Goal: Task Accomplishment & Management: Manage account settings

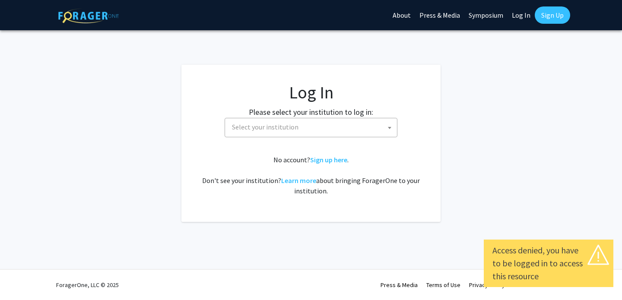
select select
click at [329, 129] on span "Select your institution" at bounding box center [313, 127] width 169 height 18
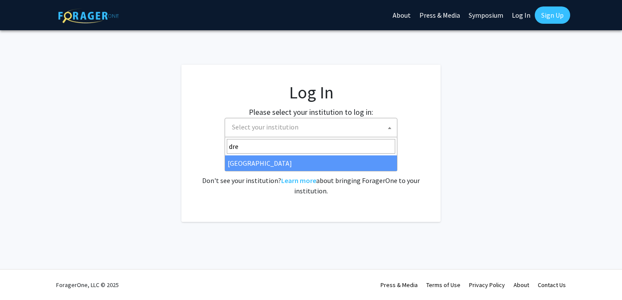
type input "dre"
select select "6"
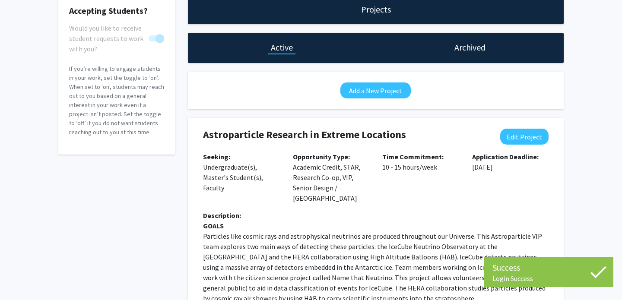
scroll to position [45, 0]
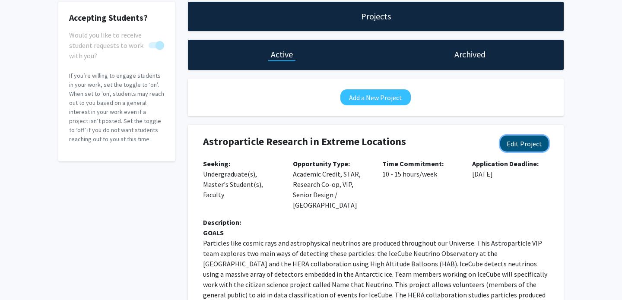
click at [536, 143] on button "Edit Project" at bounding box center [524, 144] width 48 height 16
select select "10 - 15"
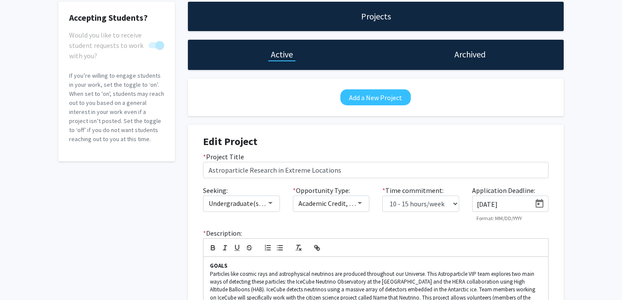
click at [507, 204] on input "[DATE]" at bounding box center [504, 205] width 54 height 8
click at [541, 203] on icon "Open calendar" at bounding box center [540, 204] width 10 height 10
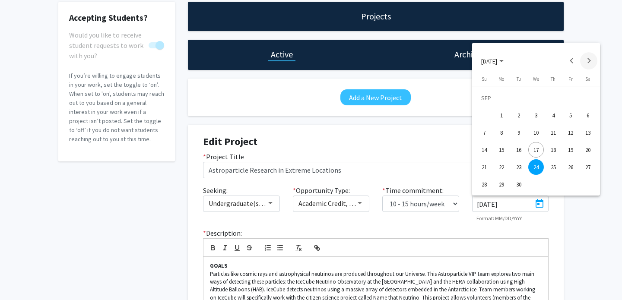
click at [586, 59] on button "Next month" at bounding box center [588, 60] width 17 height 17
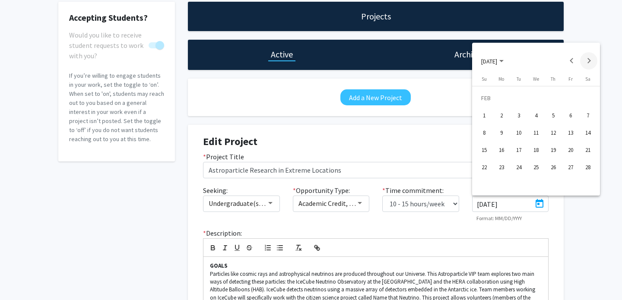
click at [585, 63] on button "Next month" at bounding box center [588, 60] width 17 height 17
click at [573, 59] on button "Previous month" at bounding box center [571, 60] width 17 height 17
click at [566, 59] on button "Previous month" at bounding box center [571, 60] width 17 height 17
click at [570, 58] on button "Previous month" at bounding box center [571, 60] width 17 height 17
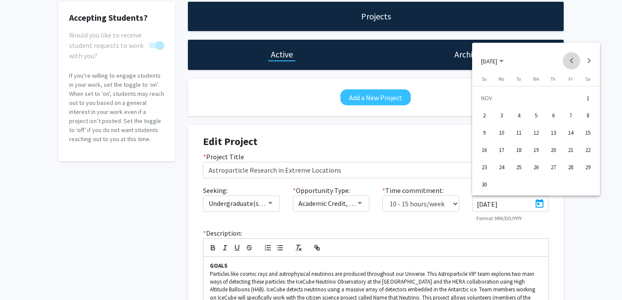
click at [570, 58] on button "Previous month" at bounding box center [571, 60] width 17 height 17
click at [501, 66] on button "SEP 2025" at bounding box center [493, 60] width 36 height 17
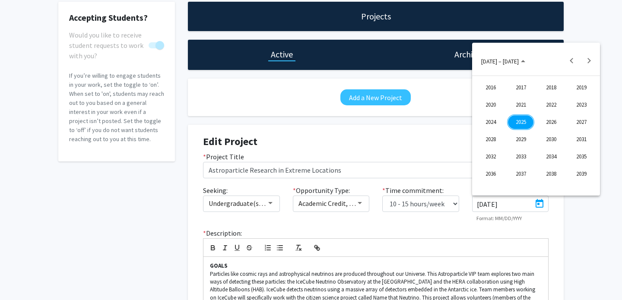
click at [557, 129] on div "2026" at bounding box center [551, 123] width 27 height 16
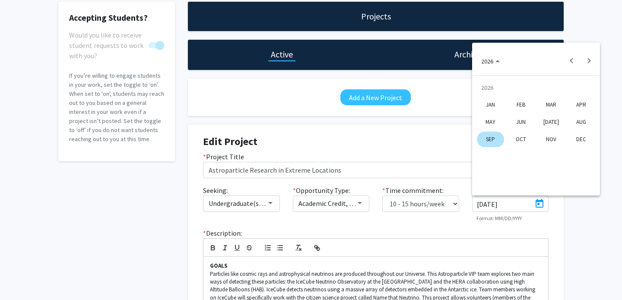
click at [486, 139] on div "SEP" at bounding box center [490, 140] width 27 height 16
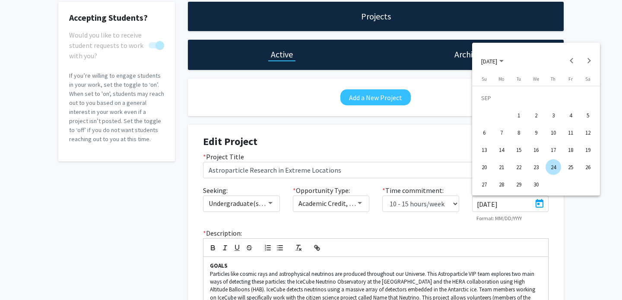
click at [447, 136] on div at bounding box center [311, 150] width 622 height 300
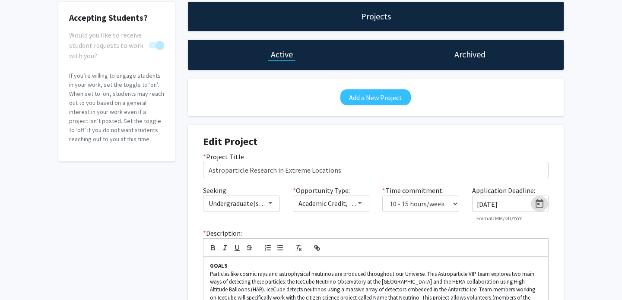
click at [536, 141] on h4 "Edit Project" at bounding box center [376, 142] width 346 height 13
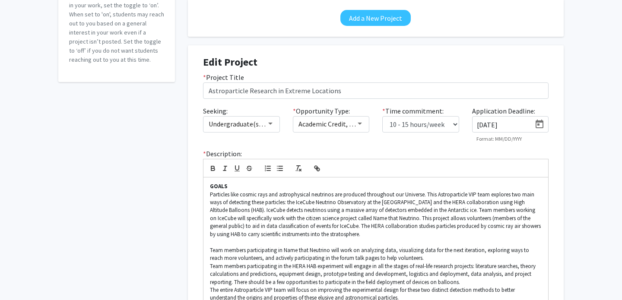
scroll to position [126, 0]
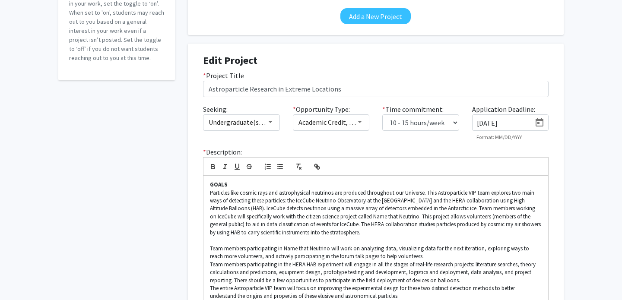
click at [523, 125] on input "9/24/2025" at bounding box center [504, 123] width 54 height 8
click at [543, 121] on icon "Open calendar" at bounding box center [540, 122] width 8 height 9
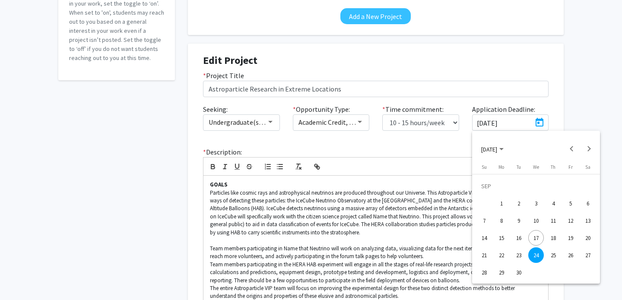
click at [504, 146] on span "SEP 2025" at bounding box center [492, 149] width 22 height 8
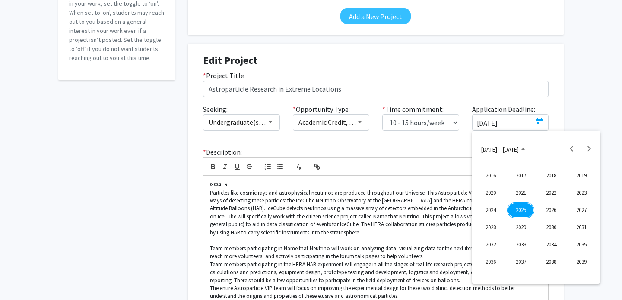
click at [549, 212] on div "2026" at bounding box center [551, 211] width 27 height 16
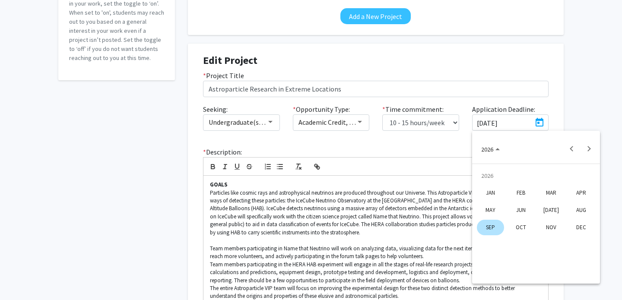
click at [488, 223] on div "SEP" at bounding box center [490, 228] width 27 height 16
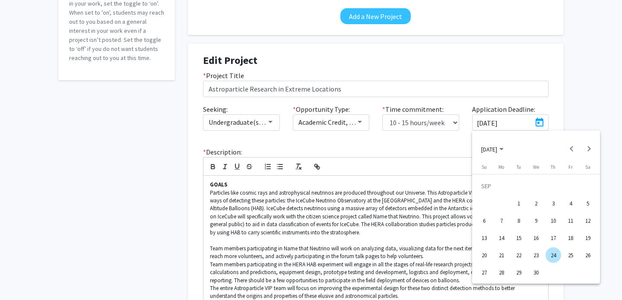
click at [571, 111] on div at bounding box center [311, 150] width 622 height 300
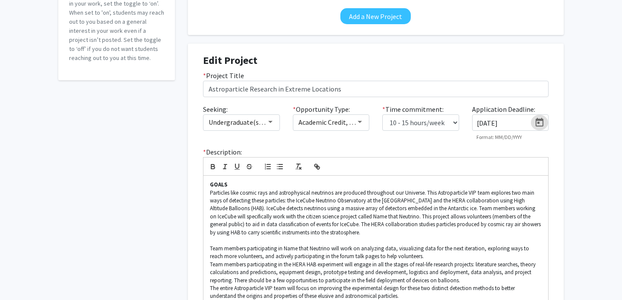
click at [522, 122] on input "9/24/2025" at bounding box center [504, 123] width 54 height 8
click at [542, 122] on icon "Open calendar" at bounding box center [540, 123] width 10 height 10
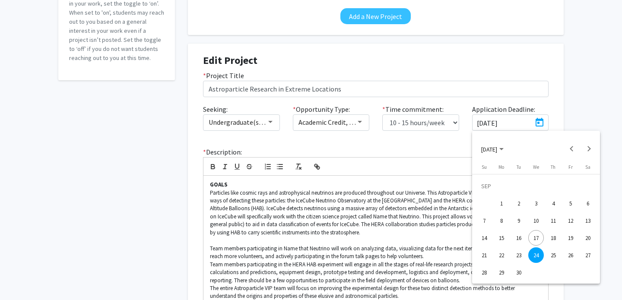
click at [512, 128] on div at bounding box center [311, 150] width 622 height 300
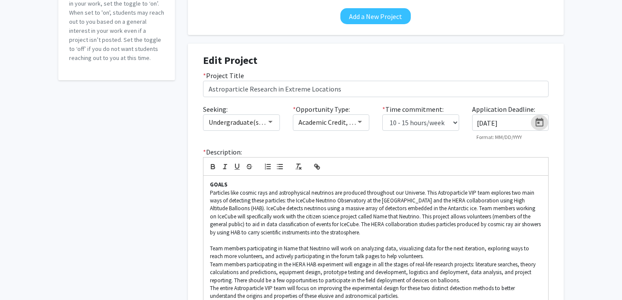
click at [512, 118] on div "9/24/2025" at bounding box center [502, 120] width 59 height 13
type input "9/24/2026"
click at [578, 156] on div "Accepting Students? Would you like to receive student requests to work with you…" at bounding box center [311, 249] width 622 height 689
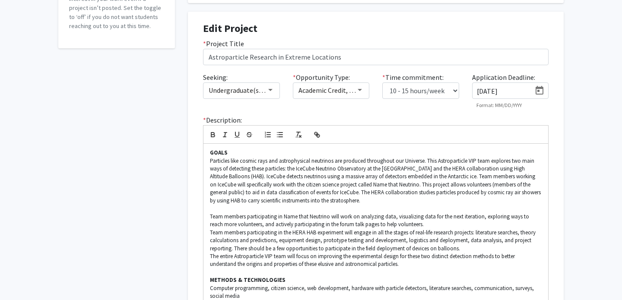
scroll to position [157, 0]
click at [405, 92] on select "0 - 5 hours/week 5 - 10 hours/week 10 - 15 hours/week 15 - 20 hours/week 20 - 3…" at bounding box center [420, 91] width 77 height 16
click at [382, 83] on select "0 - 5 hours/week 5 - 10 hours/week 10 - 15 hours/week 15 - 20 hours/week 20 - 3…" at bounding box center [420, 91] width 77 height 16
click at [354, 92] on span "Academic Credit, STAR, Research Co-op, VIP, Senior Design / Capstone" at bounding box center [419, 91] width 241 height 9
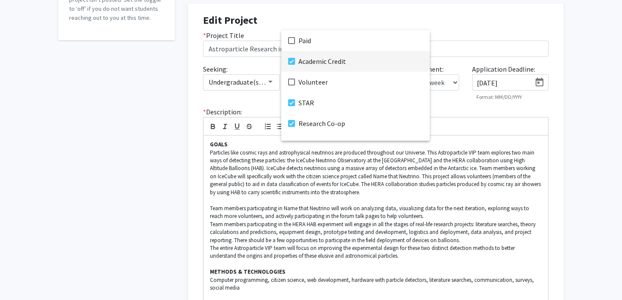
scroll to position [165, 0]
click at [432, 112] on div at bounding box center [311, 150] width 622 height 300
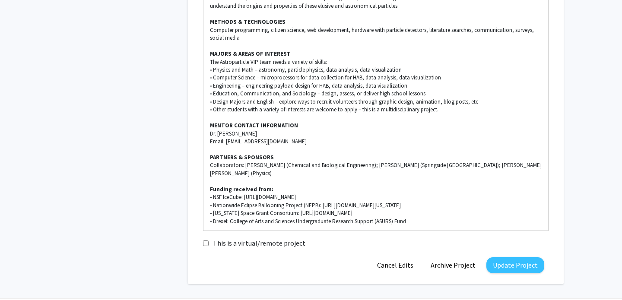
scroll to position [446, 0]
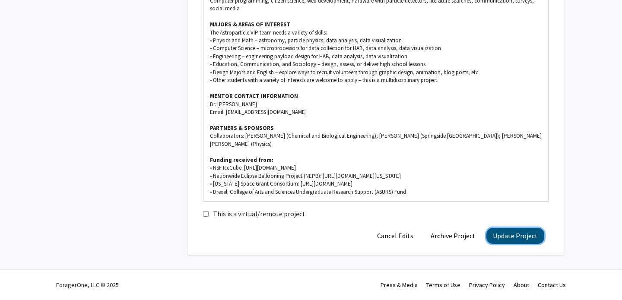
click at [513, 233] on button "Update Project" at bounding box center [516, 236] width 58 height 16
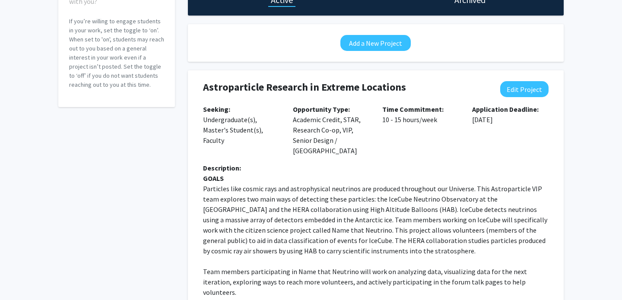
scroll to position [54, 0]
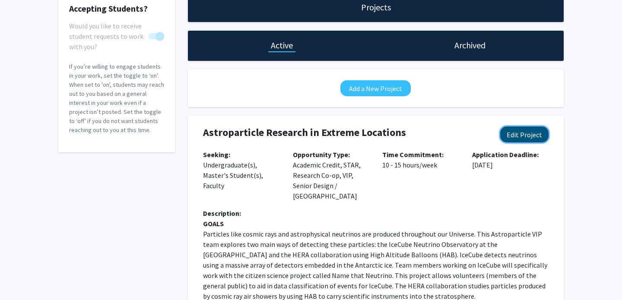
click at [517, 141] on button "Edit Project" at bounding box center [524, 135] width 48 height 16
select select "10 - 15"
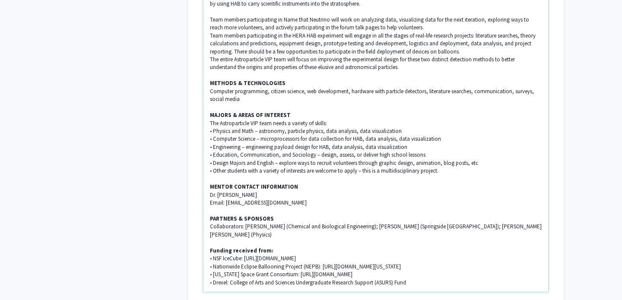
scroll to position [350, 0]
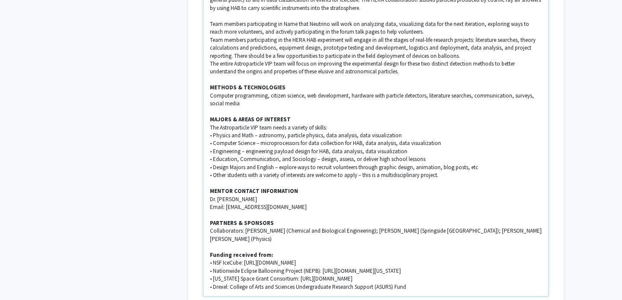
click at [507, 55] on p "Team members participating in the HERA HAB experiment will engage in all the st…" at bounding box center [376, 48] width 332 height 24
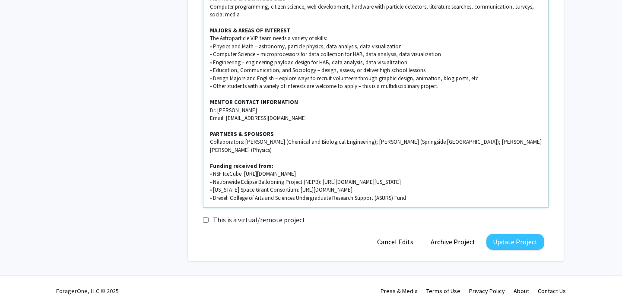
scroll to position [462, 0]
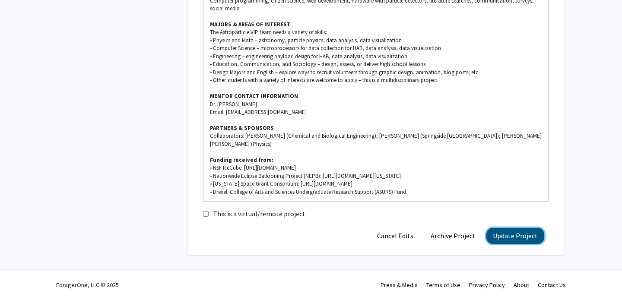
click at [527, 240] on button "Update Project" at bounding box center [516, 236] width 58 height 16
